Goal: Information Seeking & Learning: Learn about a topic

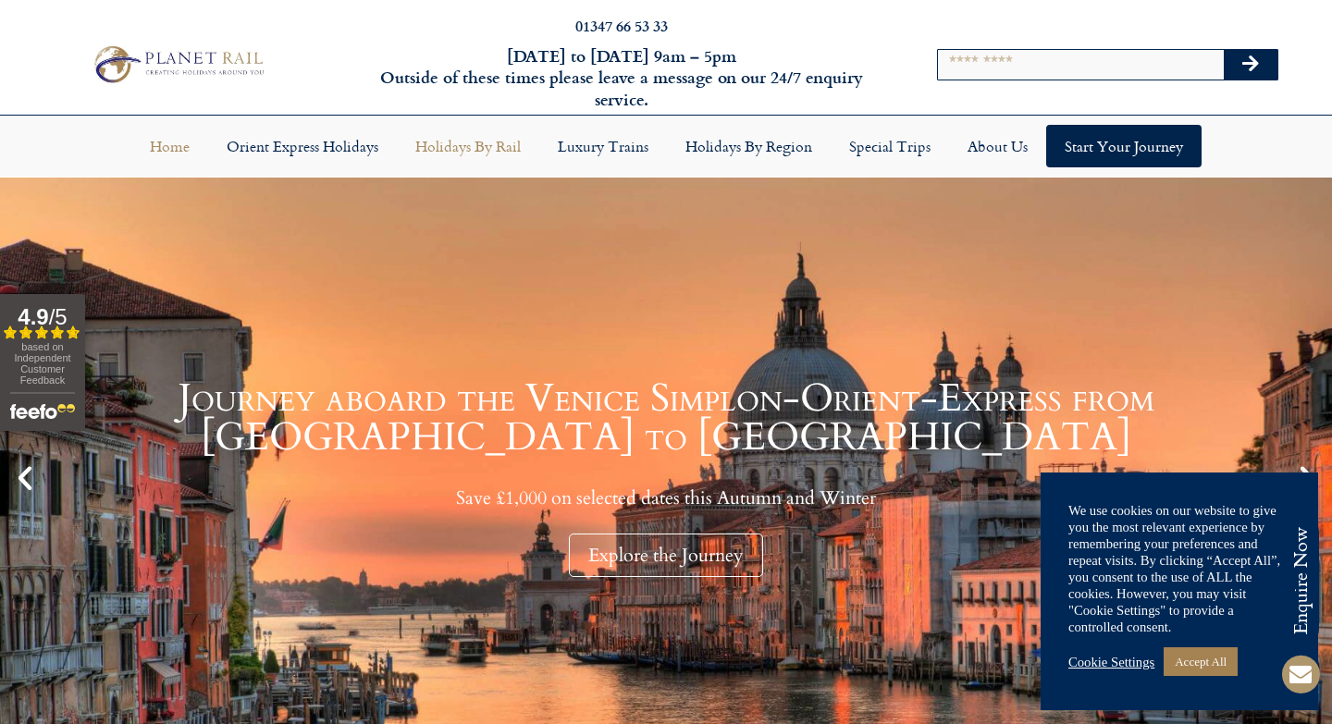
click at [465, 142] on link "Holidays by Rail" at bounding box center [468, 146] width 142 height 43
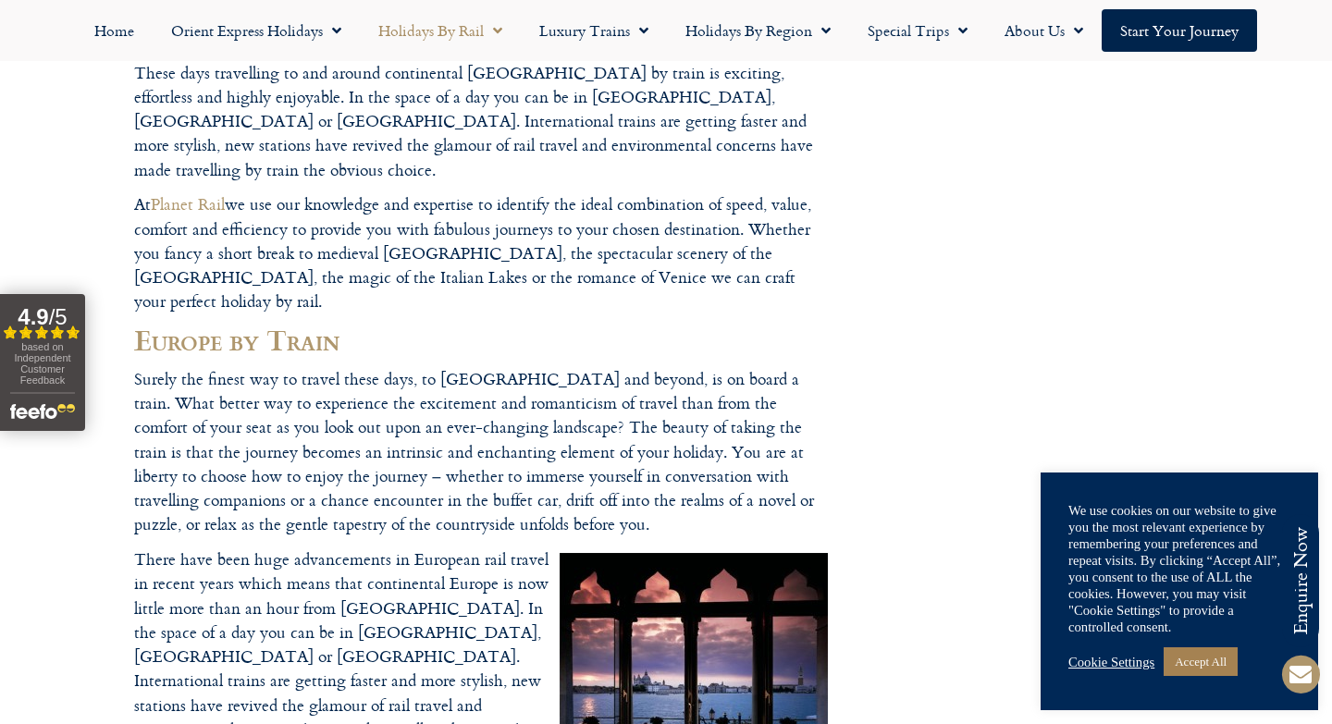
scroll to position [345, 0]
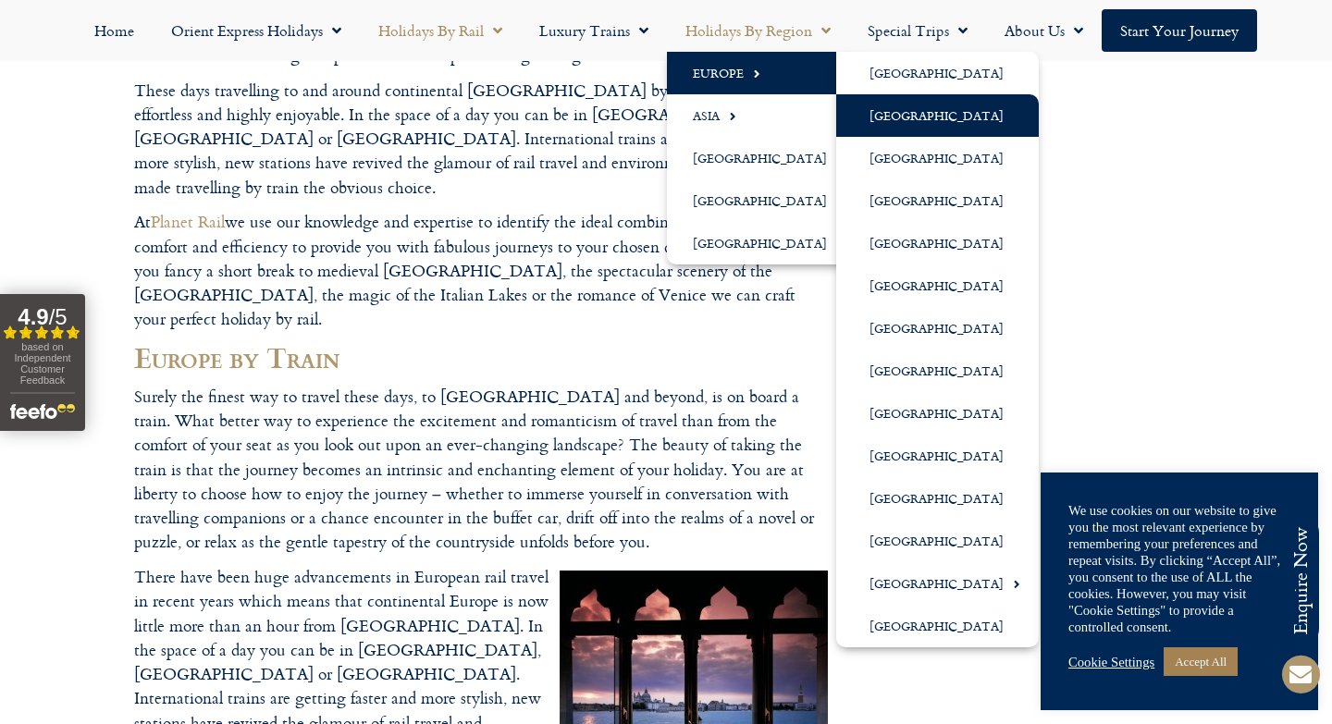
click at [890, 113] on link "[GEOGRAPHIC_DATA]" at bounding box center [937, 115] width 203 height 43
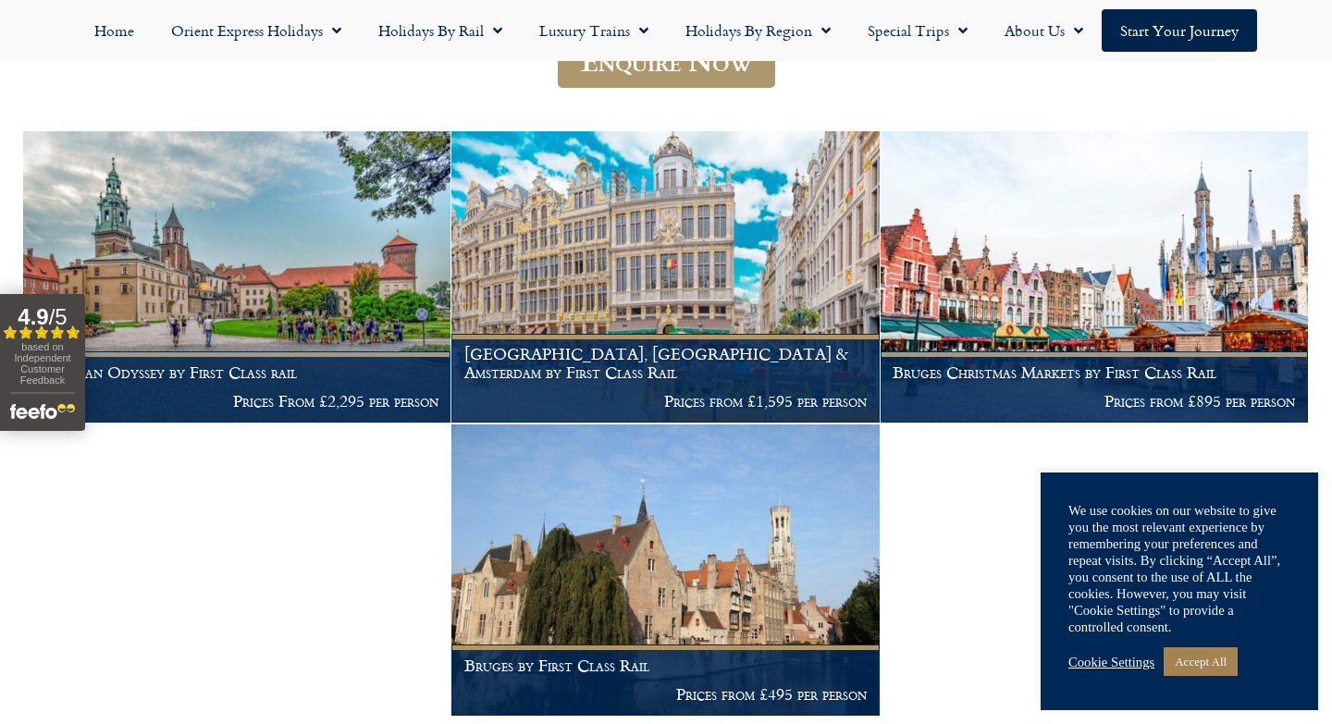
scroll to position [336, 0]
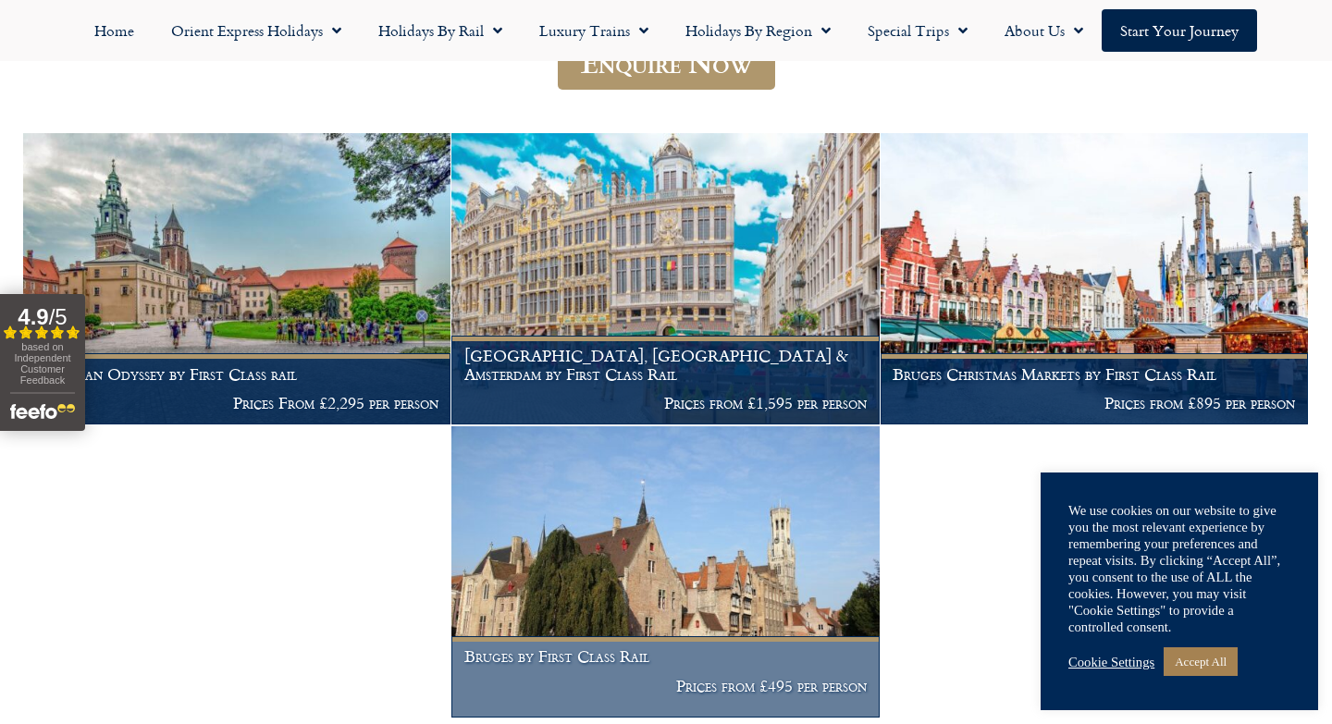
click at [698, 612] on img at bounding box center [664, 572] width 427 height 291
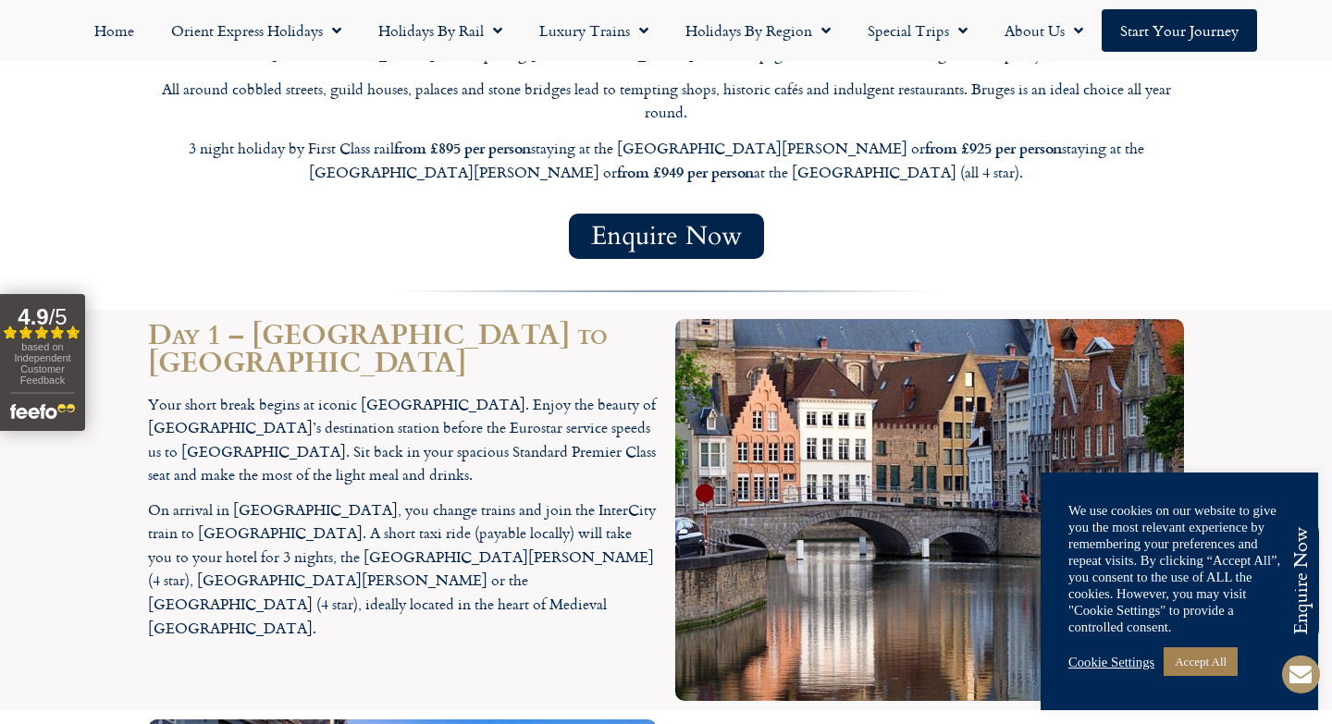
scroll to position [1336, 0]
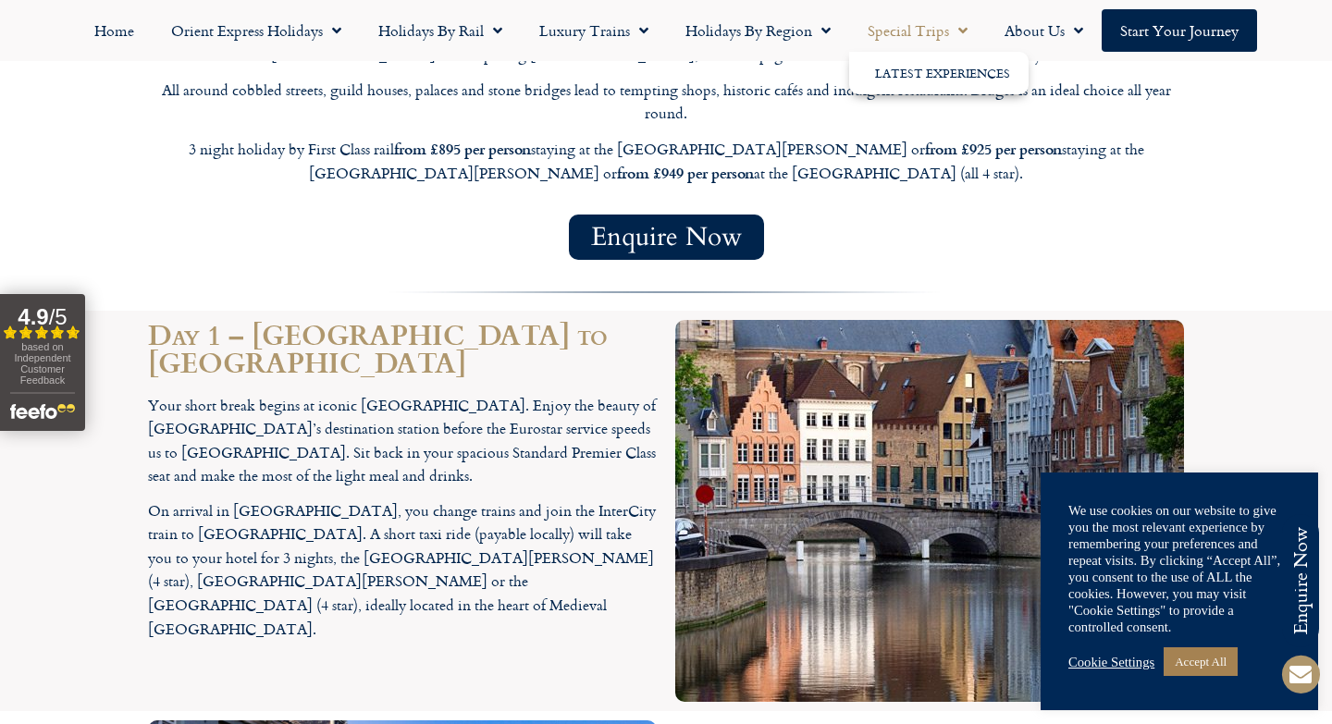
click at [949, 30] on span "Menu" at bounding box center [958, 30] width 19 height 33
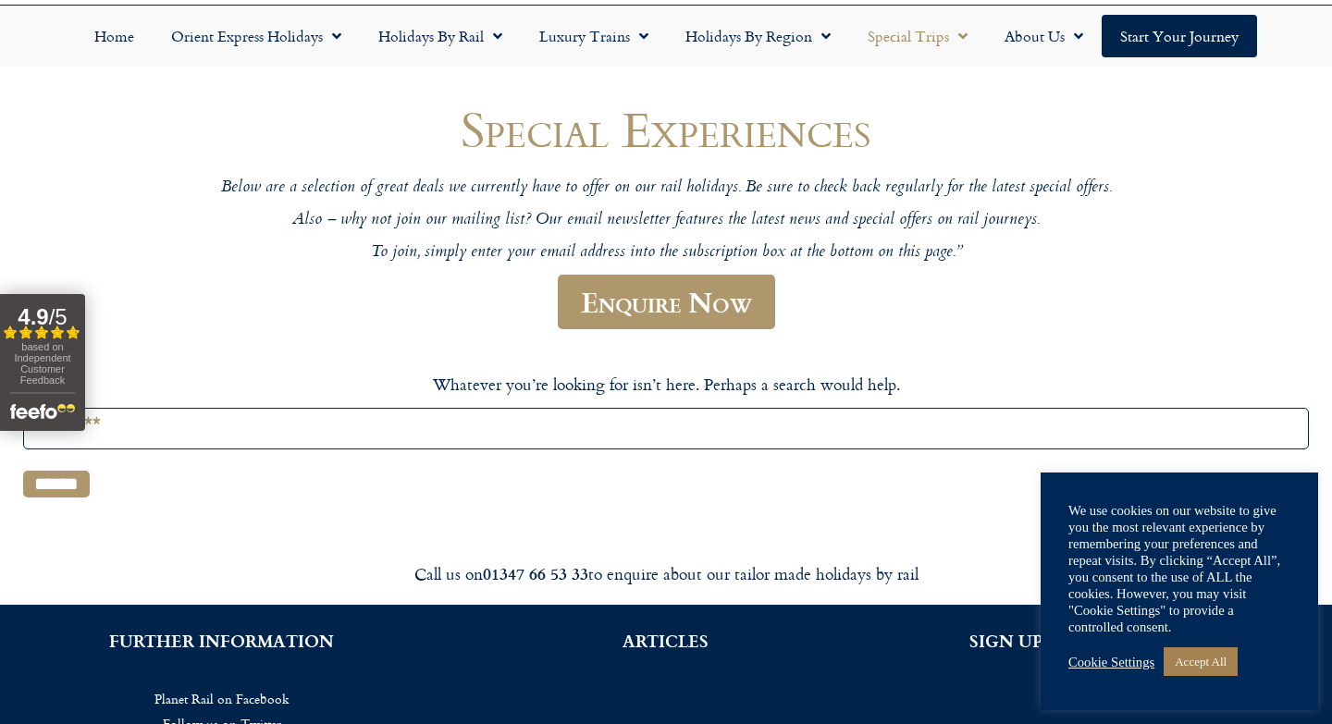
scroll to position [128, 0]
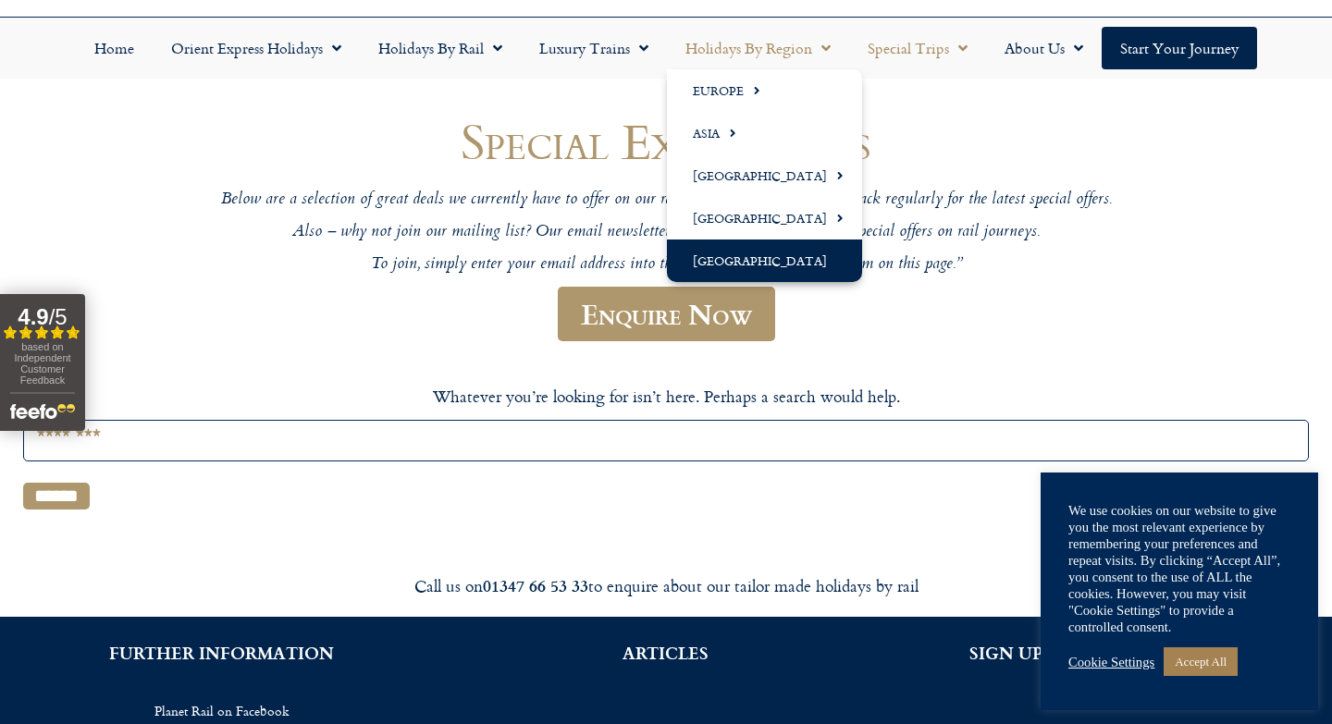
click at [763, 253] on link "[GEOGRAPHIC_DATA]" at bounding box center [764, 261] width 195 height 43
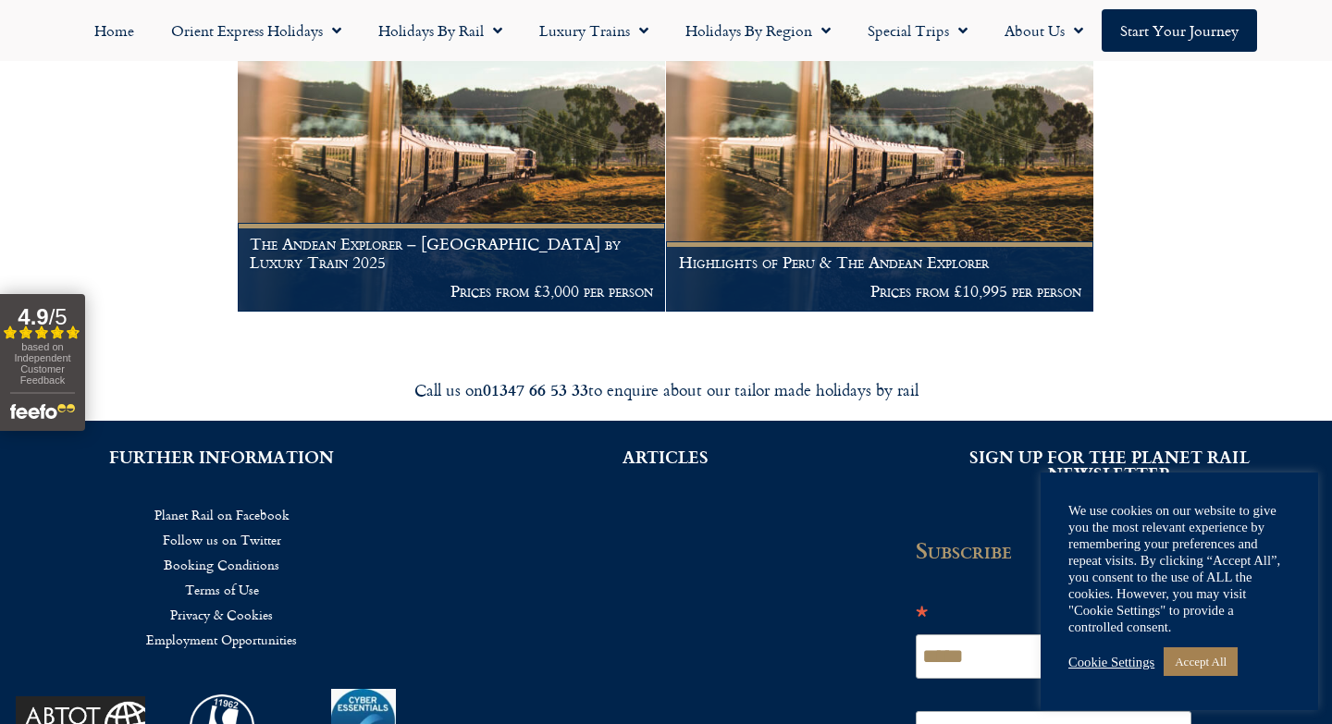
scroll to position [387, 0]
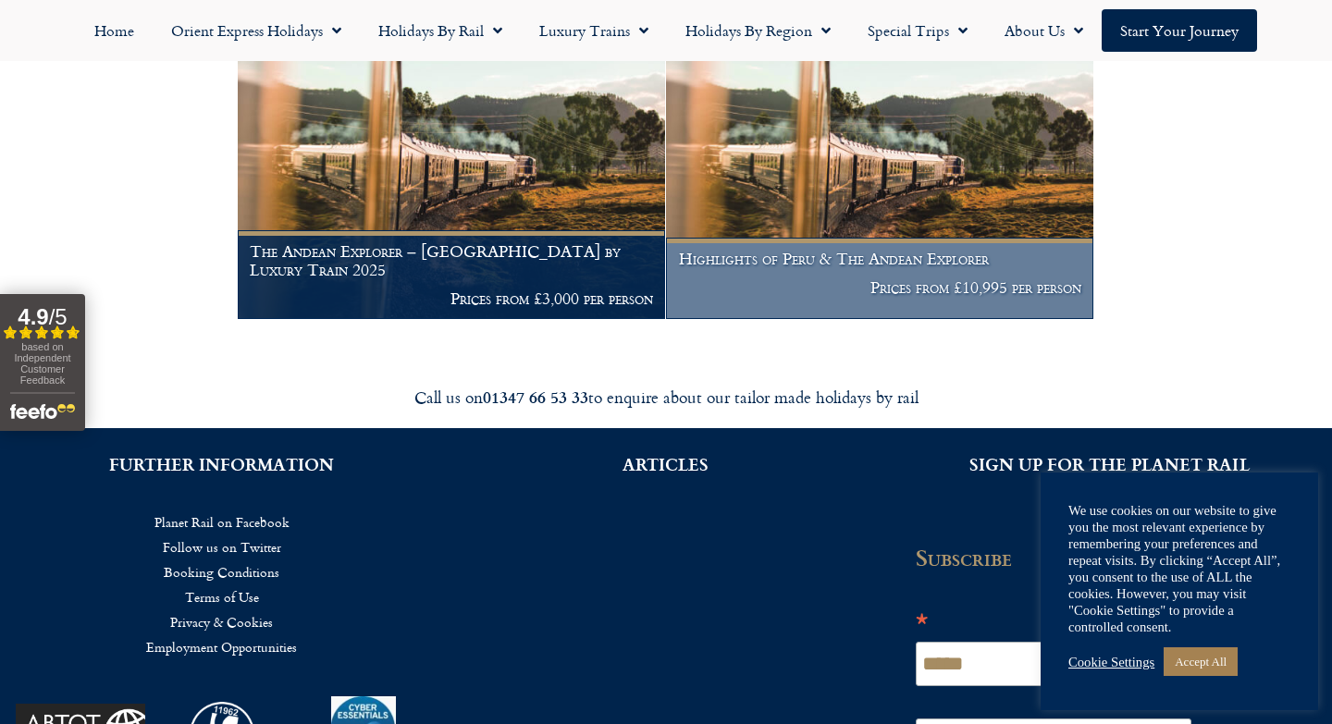
click at [906, 257] on h1 "Highlights of Peru & The Andean Explorer" at bounding box center [880, 259] width 402 height 19
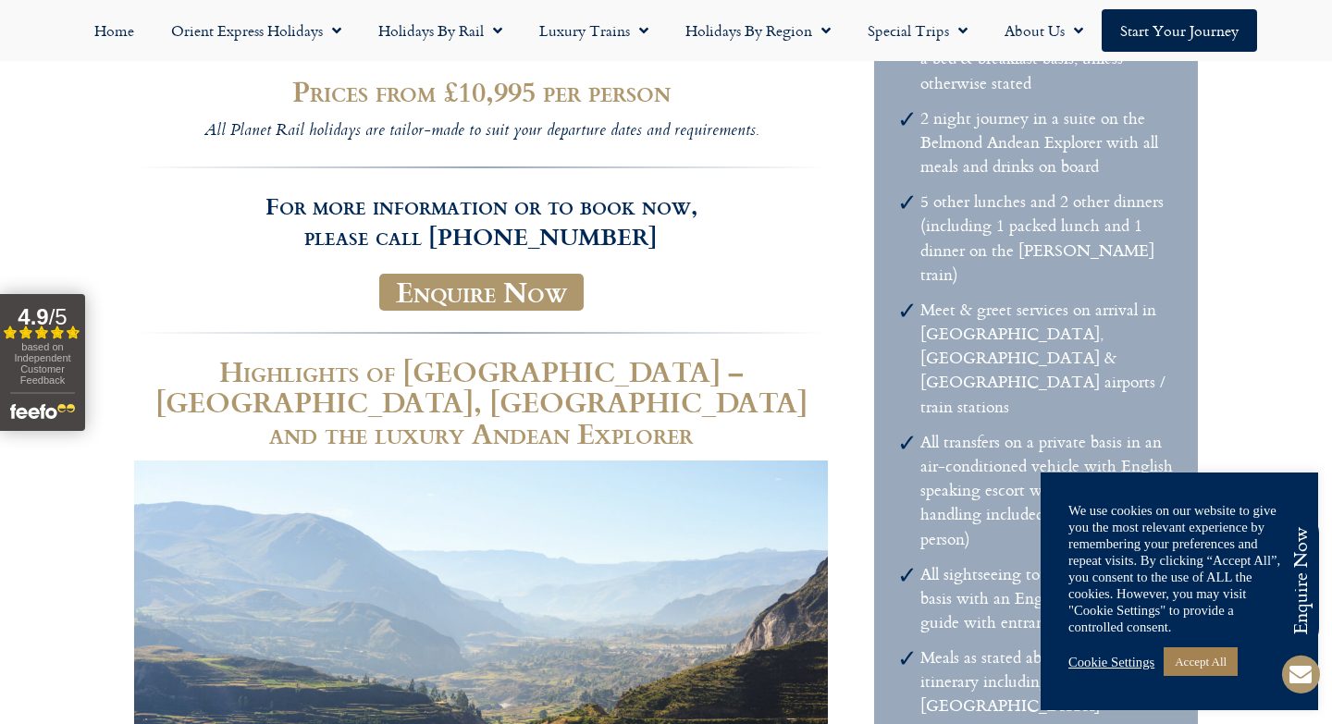
scroll to position [278, 0]
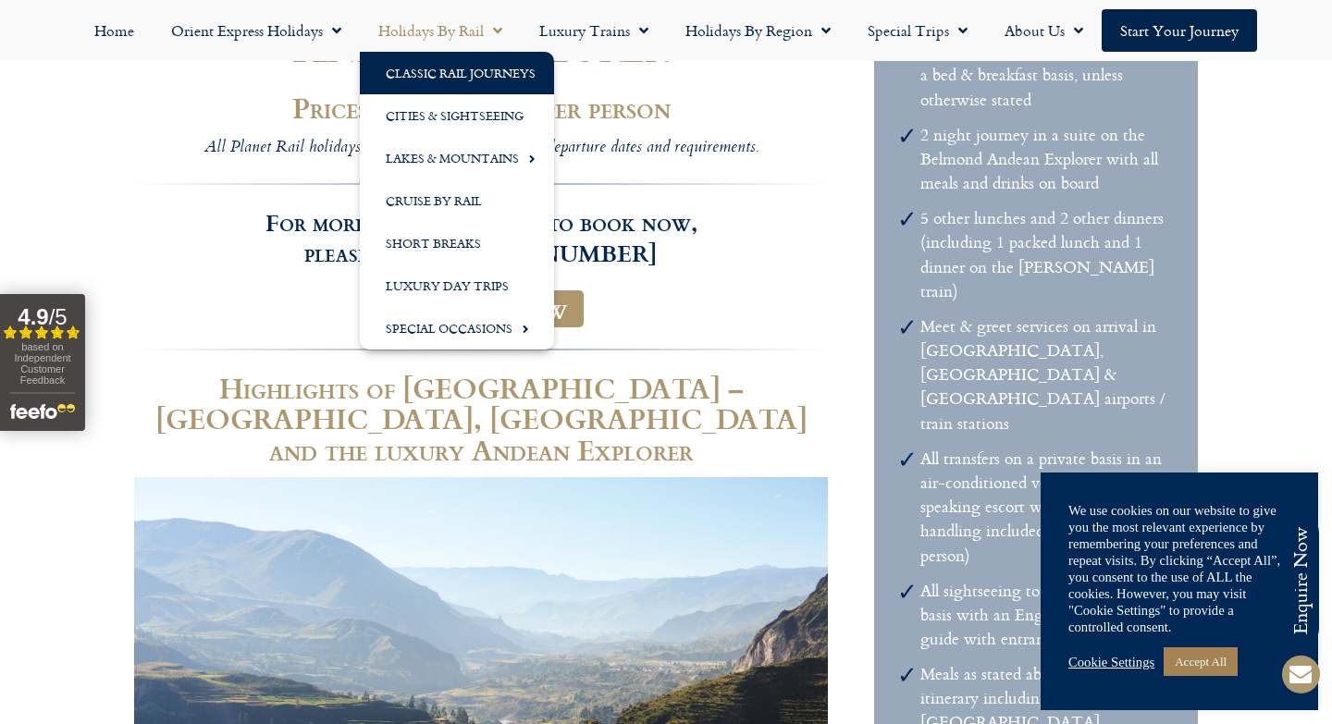
click at [488, 68] on link "Classic Rail Journeys" at bounding box center [457, 73] width 194 height 43
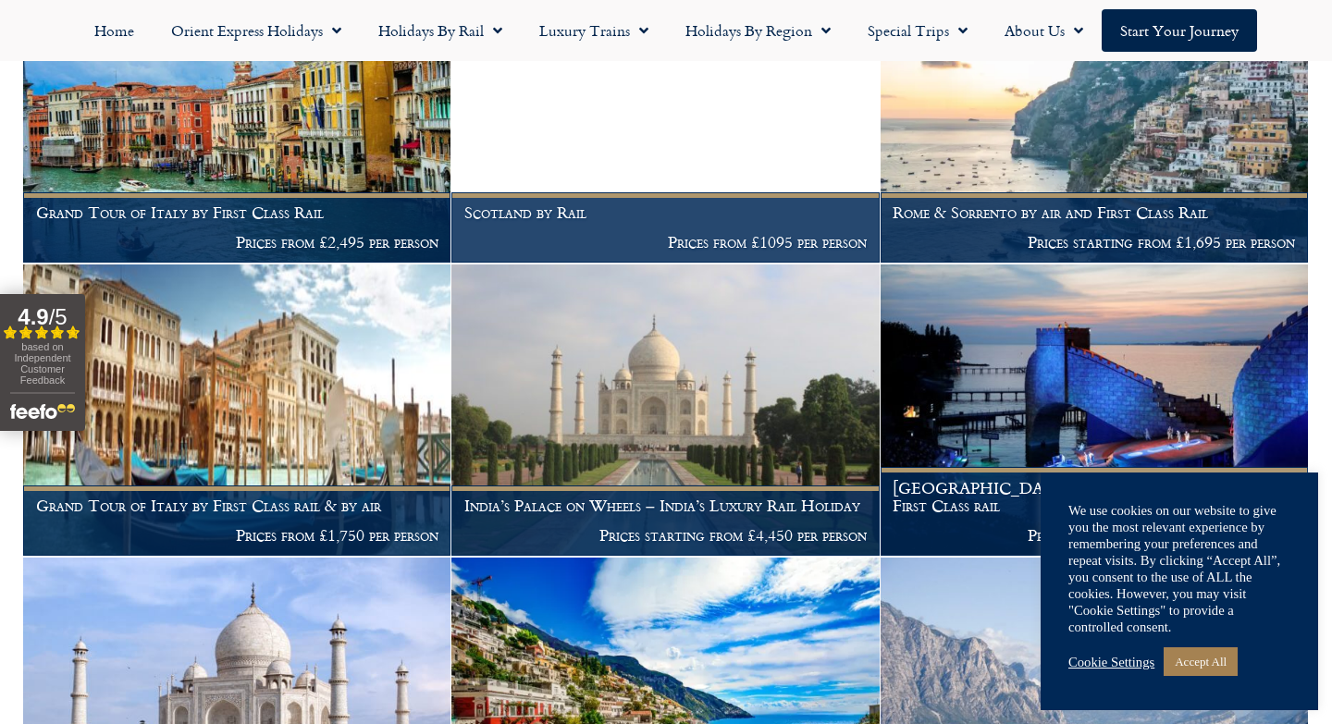
scroll to position [1363, 0]
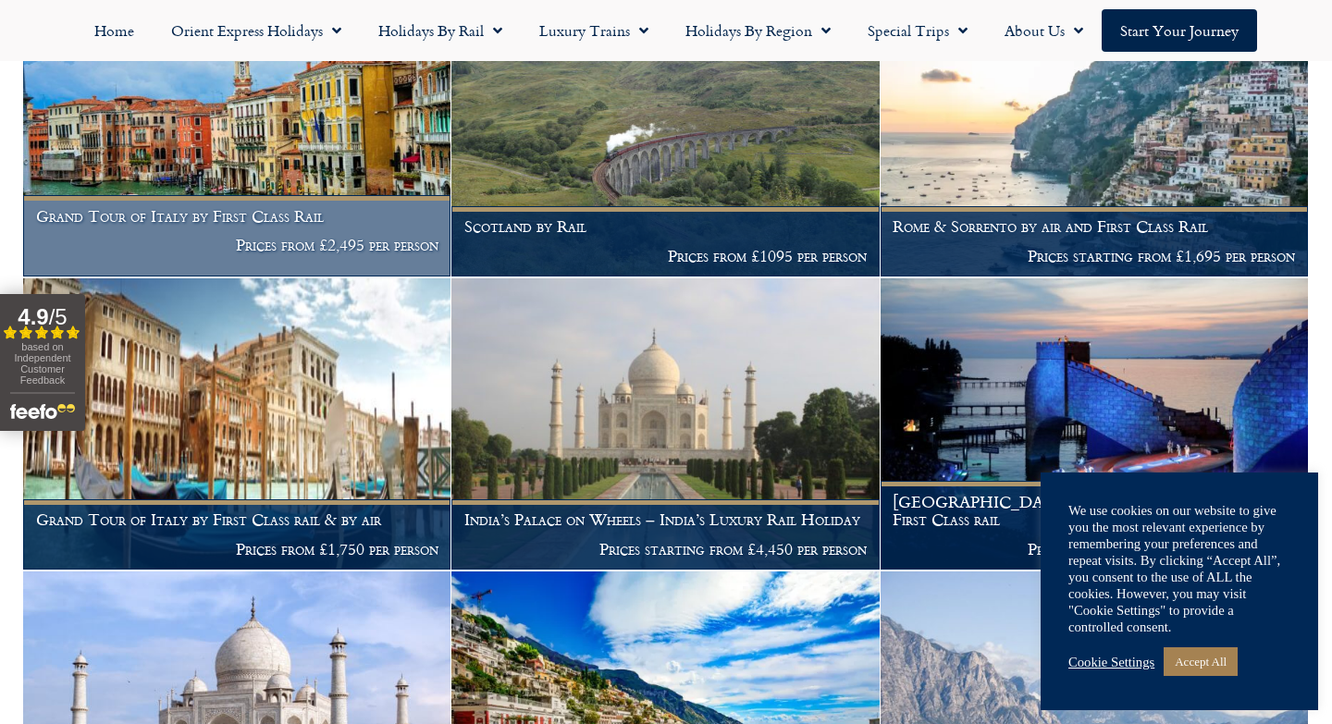
click at [363, 222] on h1 "Grand Tour of Italy by First Class Rail" at bounding box center [237, 216] width 402 height 19
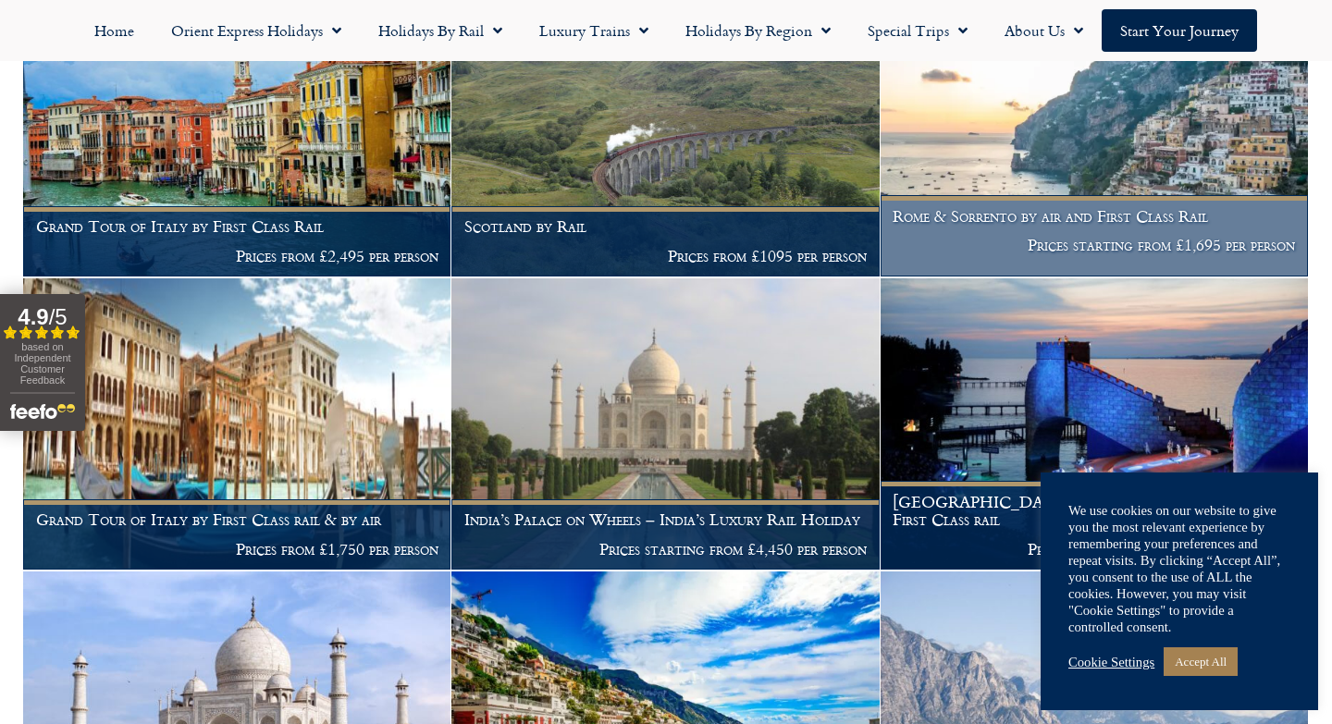
click at [1046, 240] on p "Prices starting from £1,695 per person" at bounding box center [1094, 245] width 402 height 19
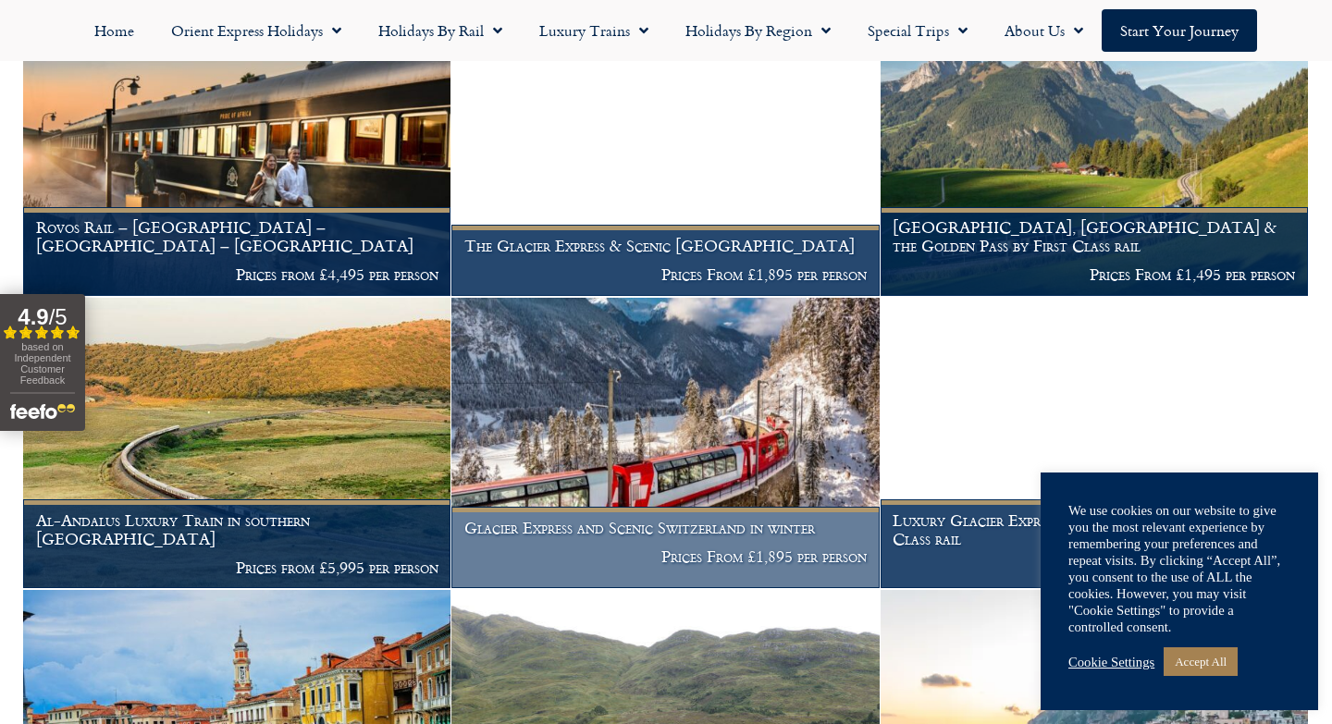
scroll to position [756, 0]
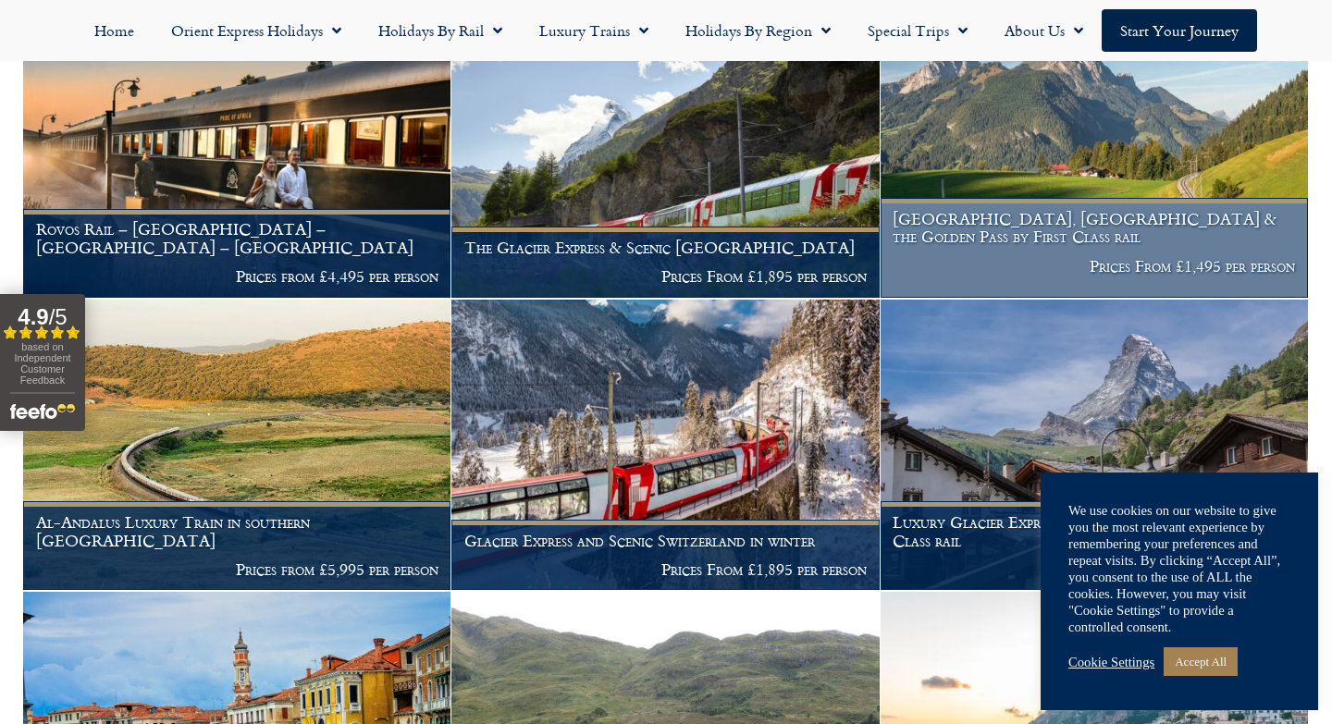
click at [1093, 223] on h1 "Lucerne, Montreux & the Golden Pass by First Class rail" at bounding box center [1094, 228] width 402 height 36
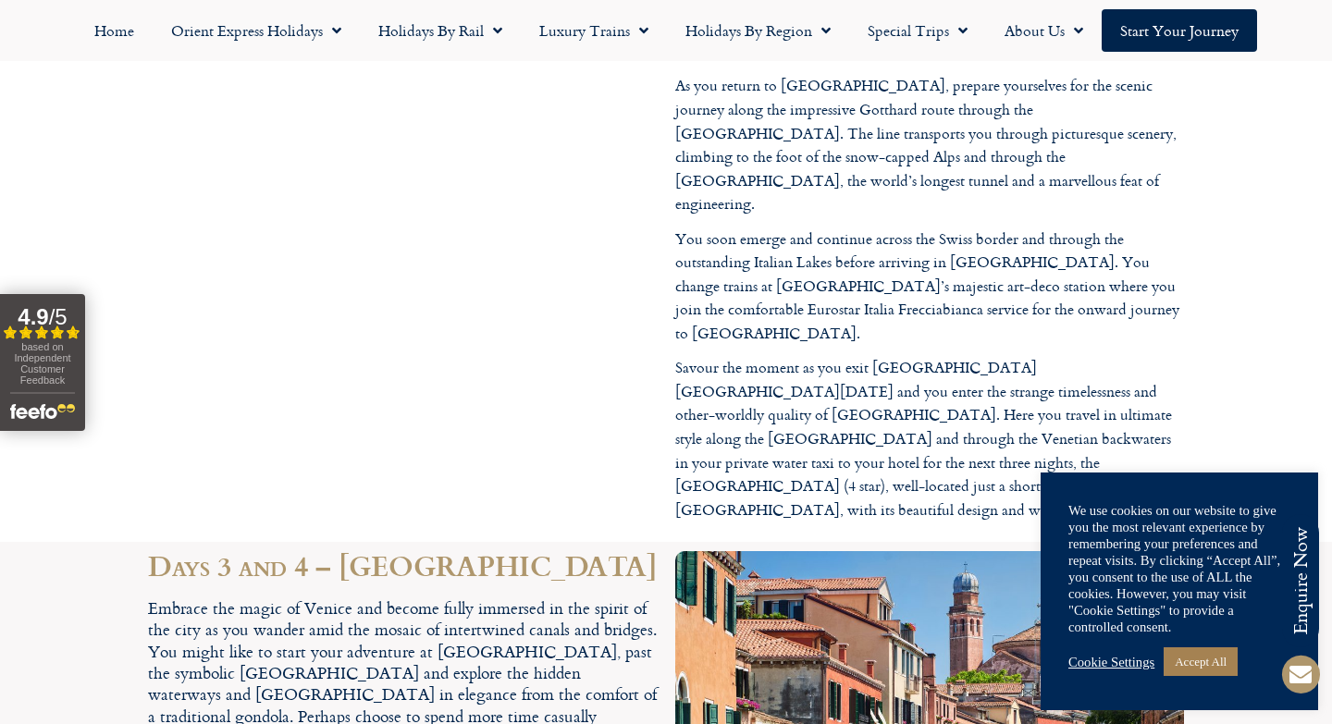
scroll to position [3221, 0]
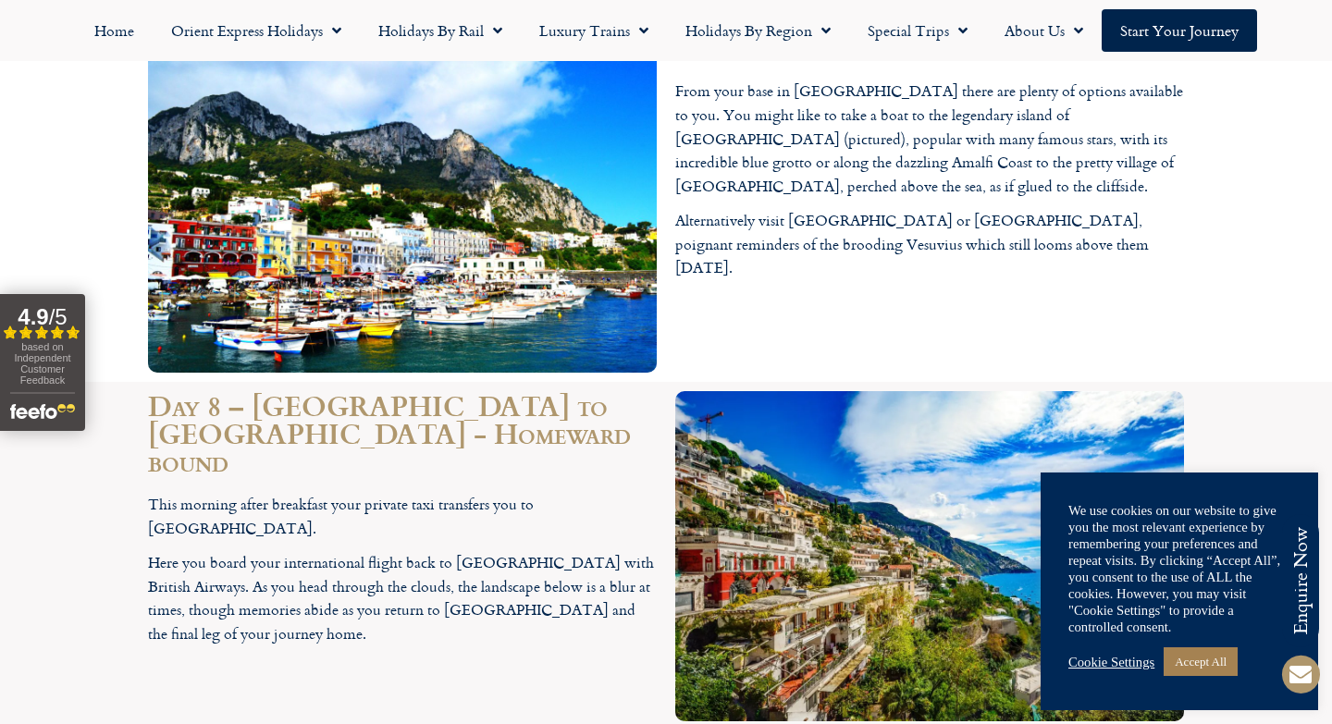
scroll to position [3203, 0]
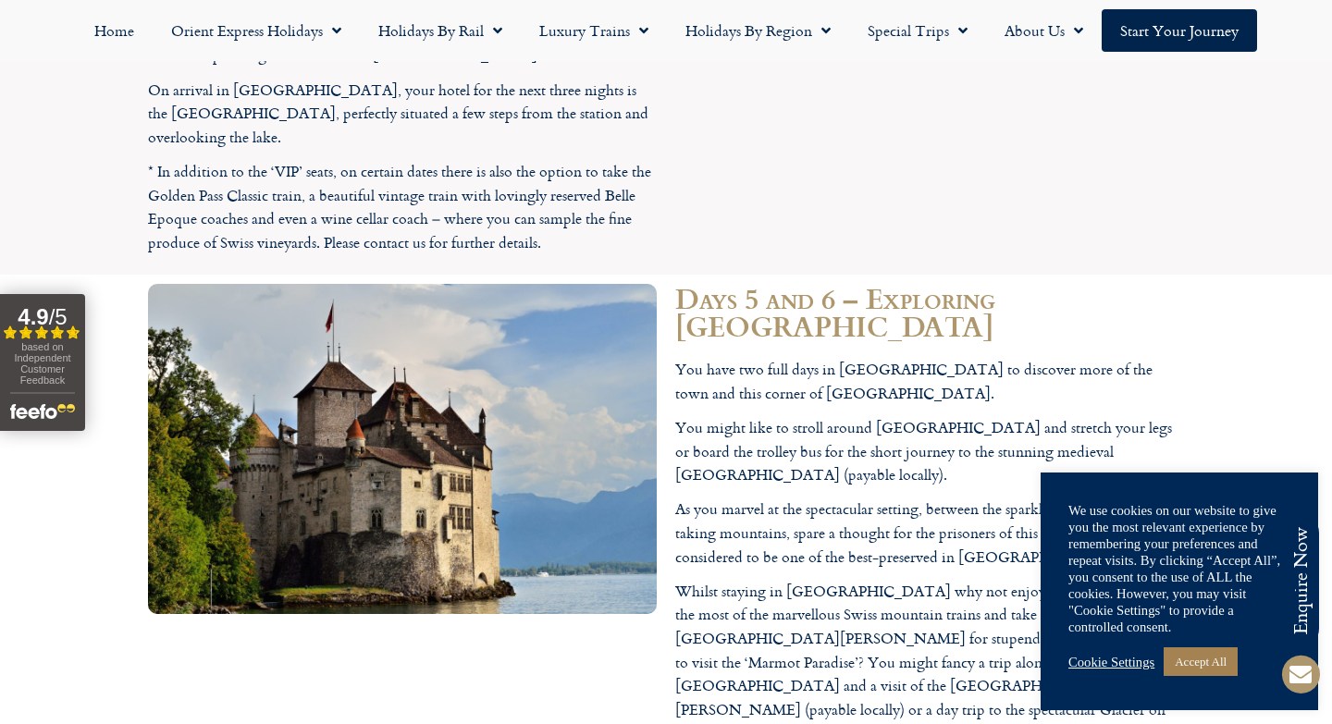
scroll to position [4916, 0]
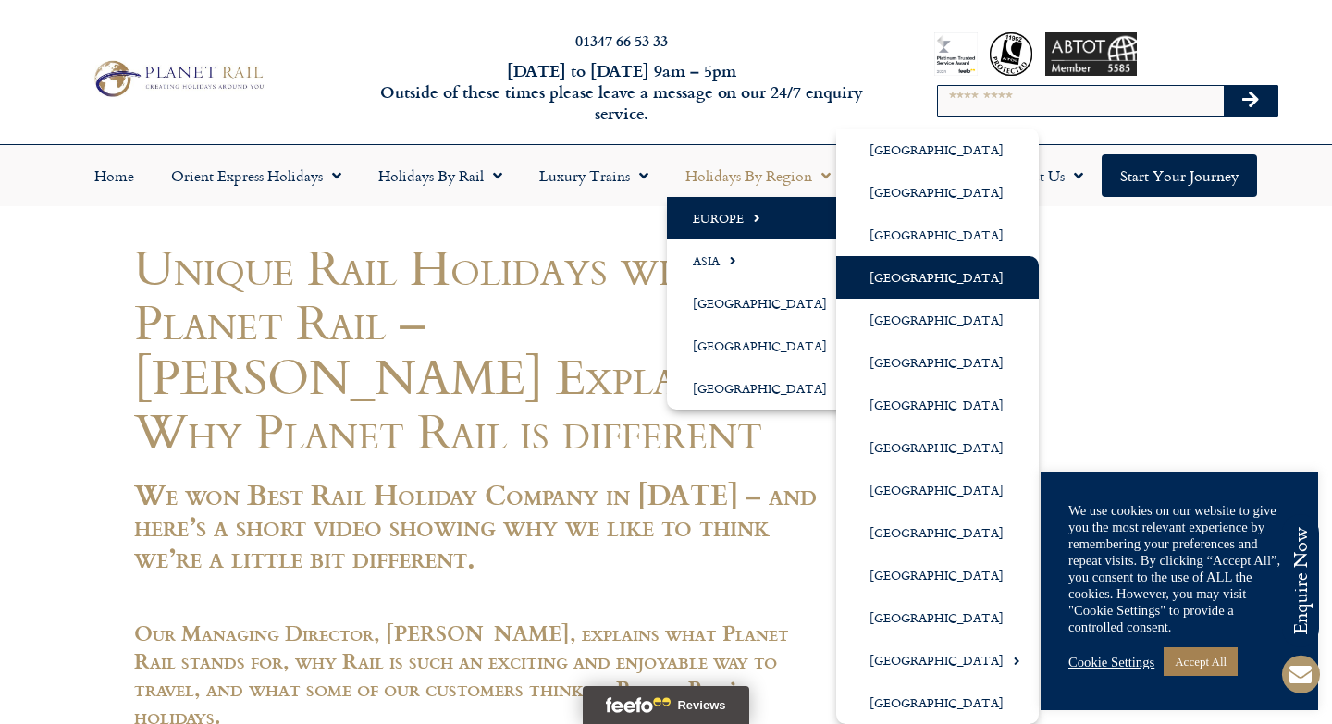
click at [665, 278] on link "[GEOGRAPHIC_DATA]" at bounding box center [937, 277] width 203 height 43
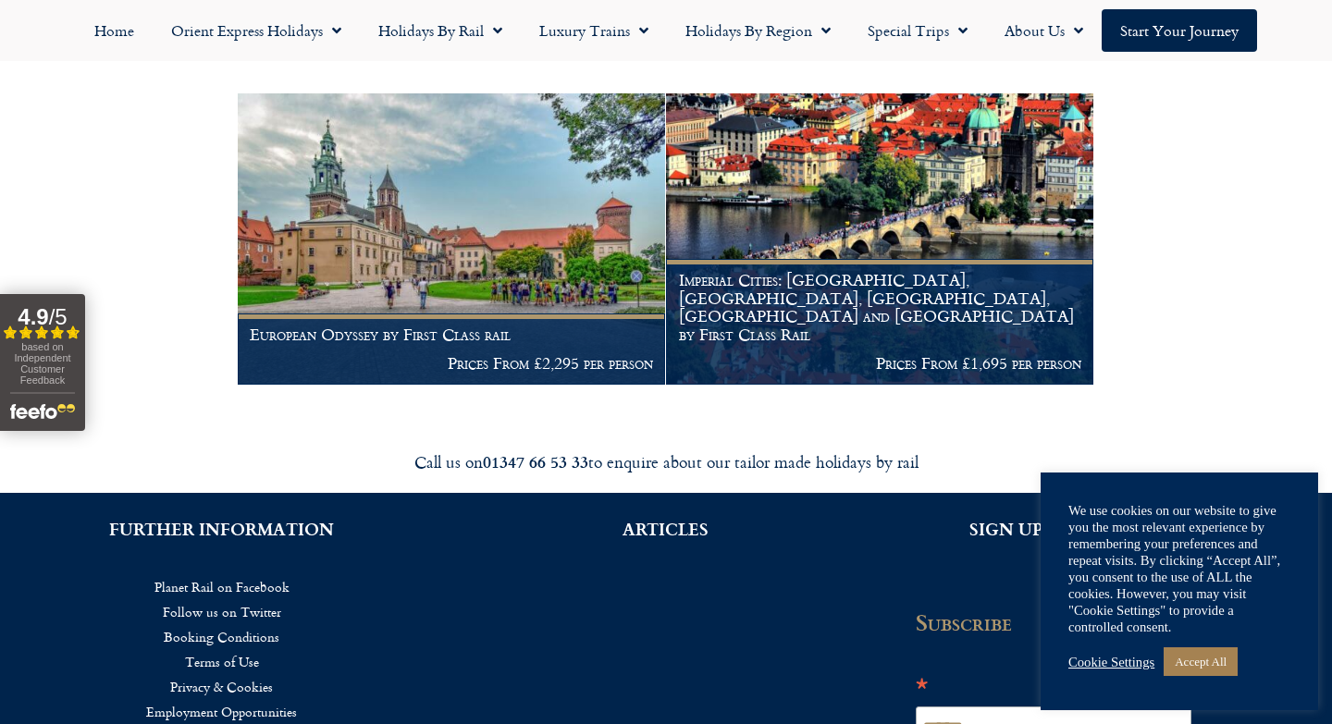
scroll to position [383, 0]
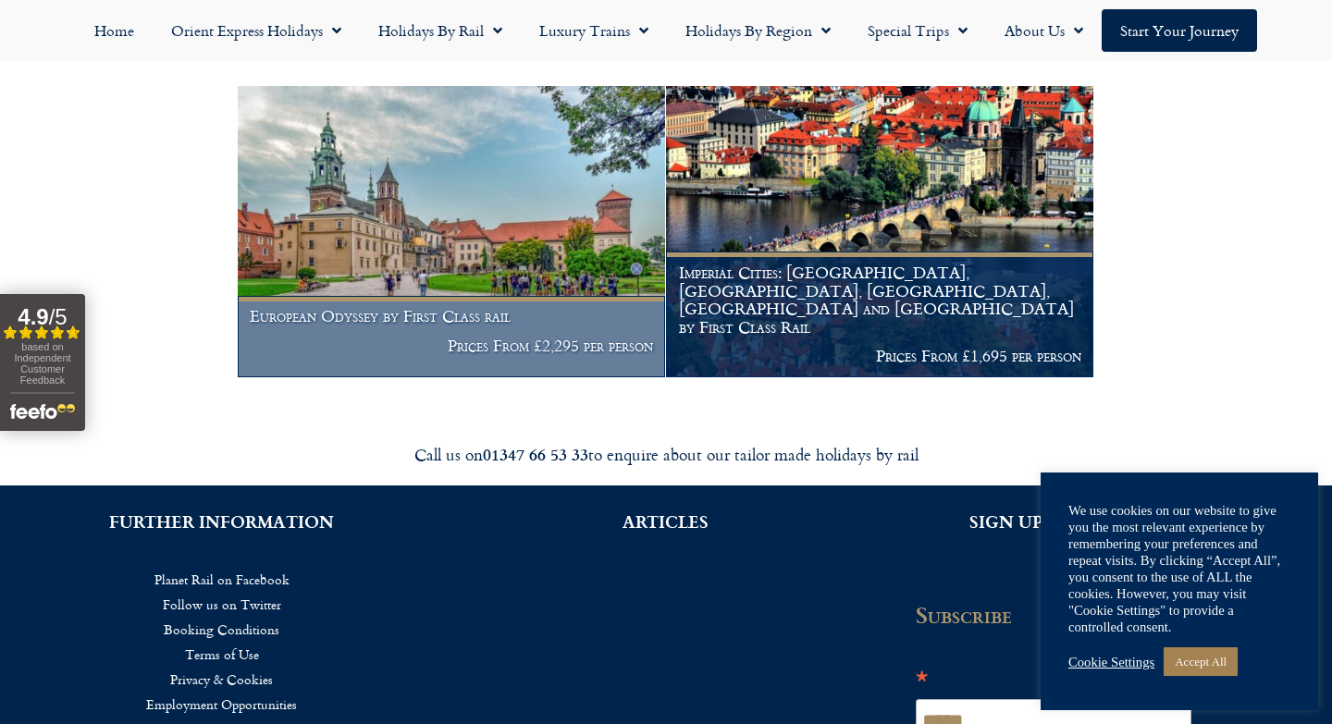
click at [521, 339] on p "Prices From £2,295 per person" at bounding box center [451, 346] width 402 height 19
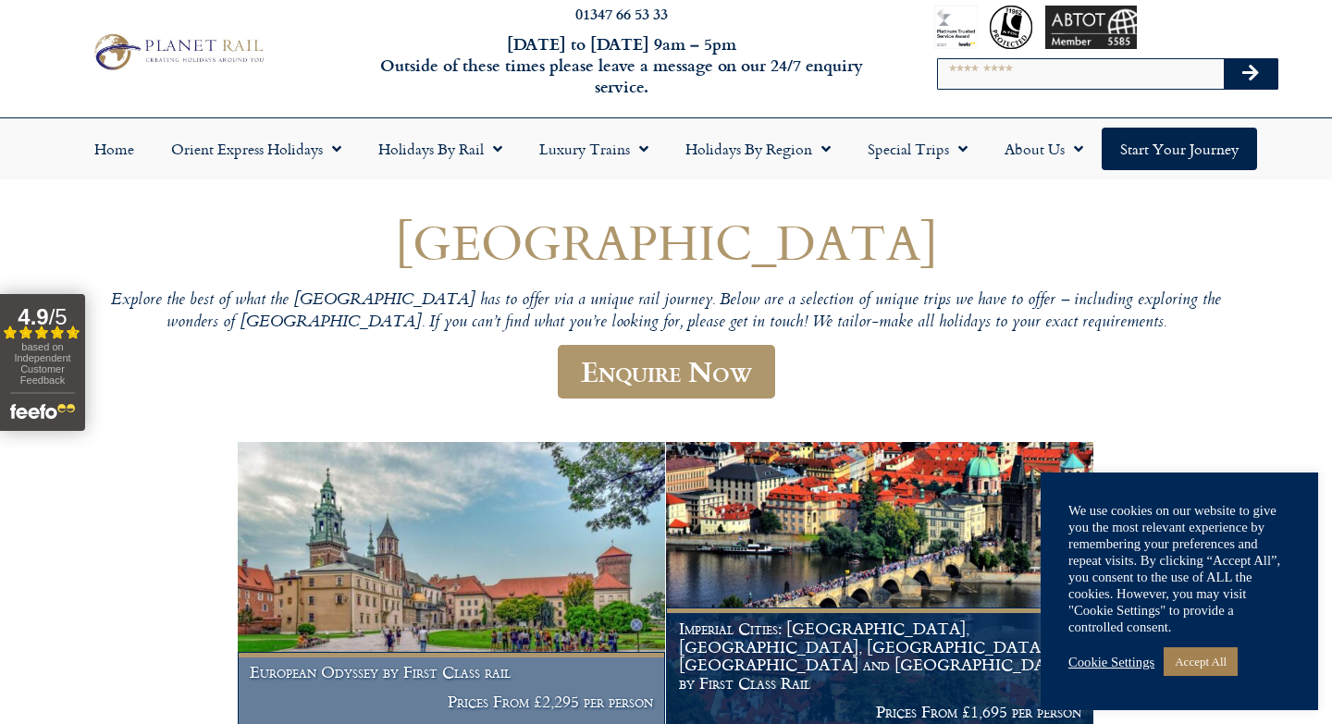
scroll to position [0, 0]
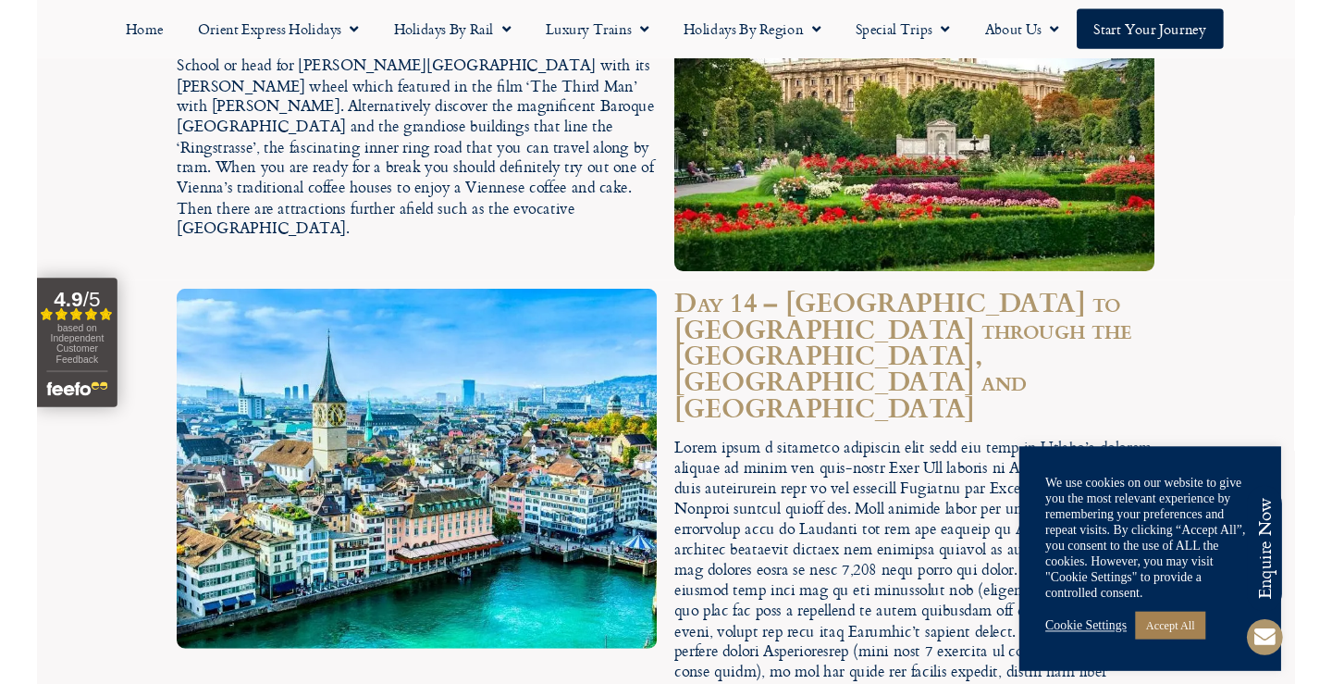
scroll to position [6393, 0]
